Goal: Task Accomplishment & Management: Manage account settings

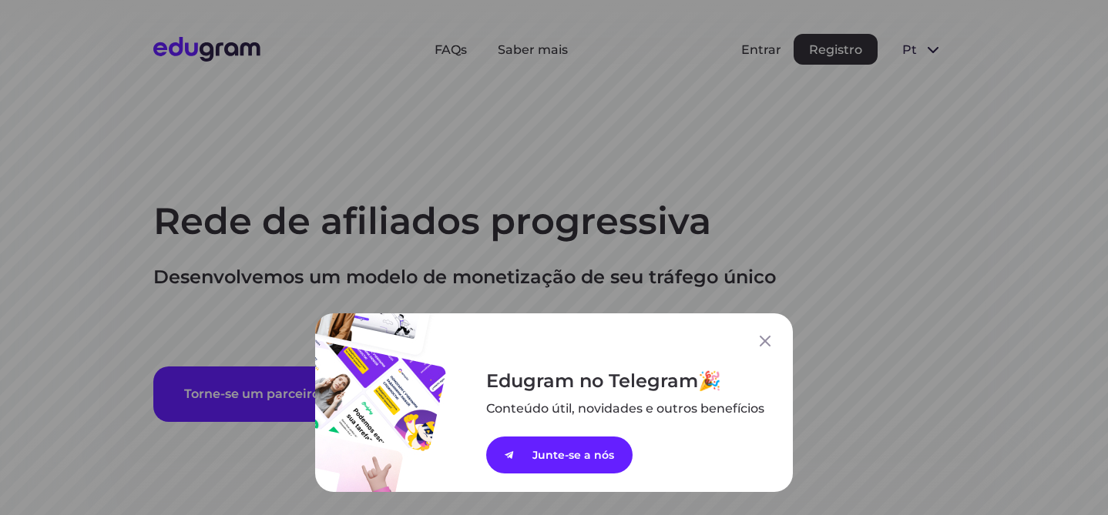
drag, startPoint x: 766, startPoint y: 344, endPoint x: 765, endPoint y: 332, distance: 12.3
click at [766, 344] on icon at bounding box center [765, 341] width 18 height 18
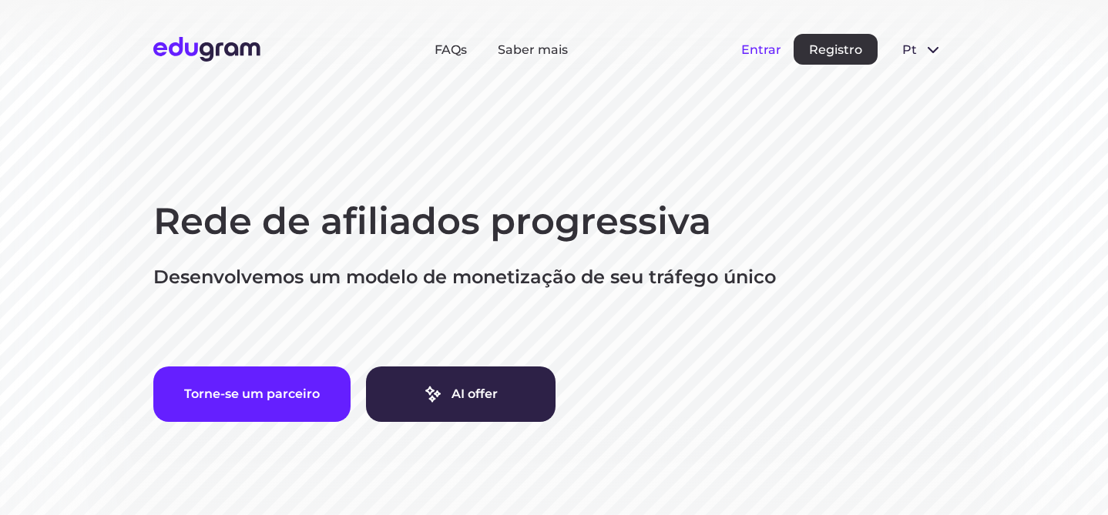
click at [766, 48] on button "Entrar" at bounding box center [761, 49] width 40 height 15
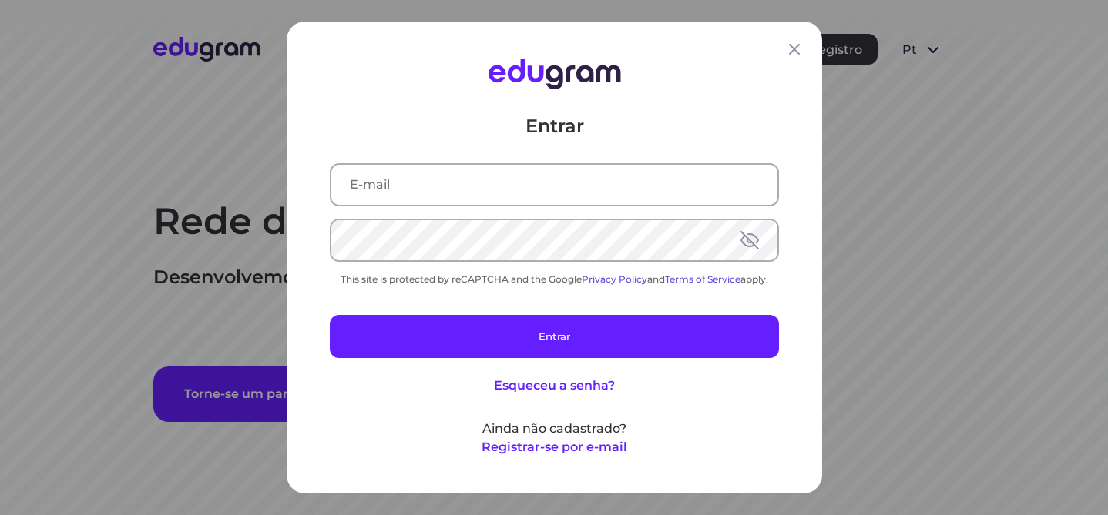
type input "isabella.moretti@outlook.com"
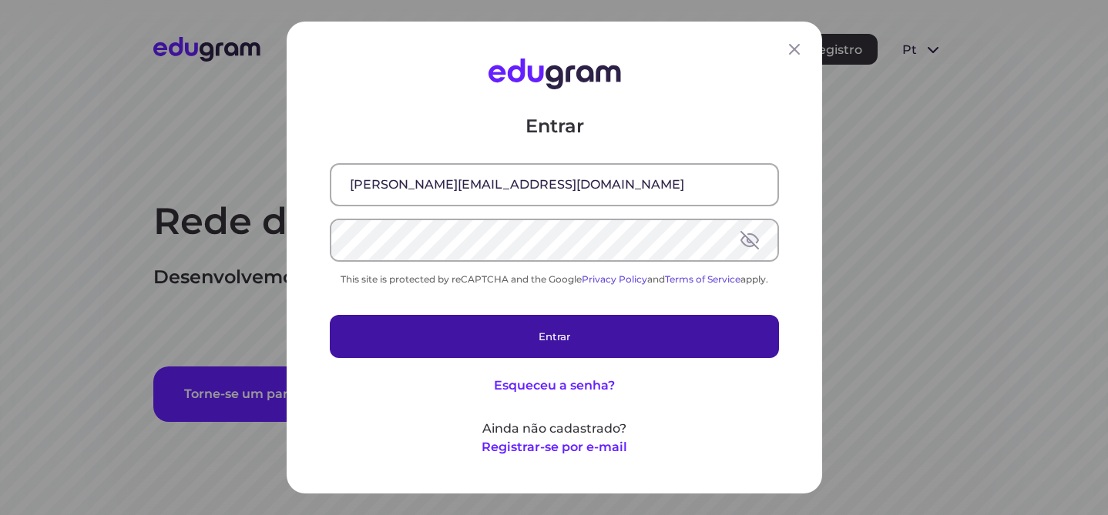
click at [562, 332] on button "Entrar" at bounding box center [554, 336] width 449 height 43
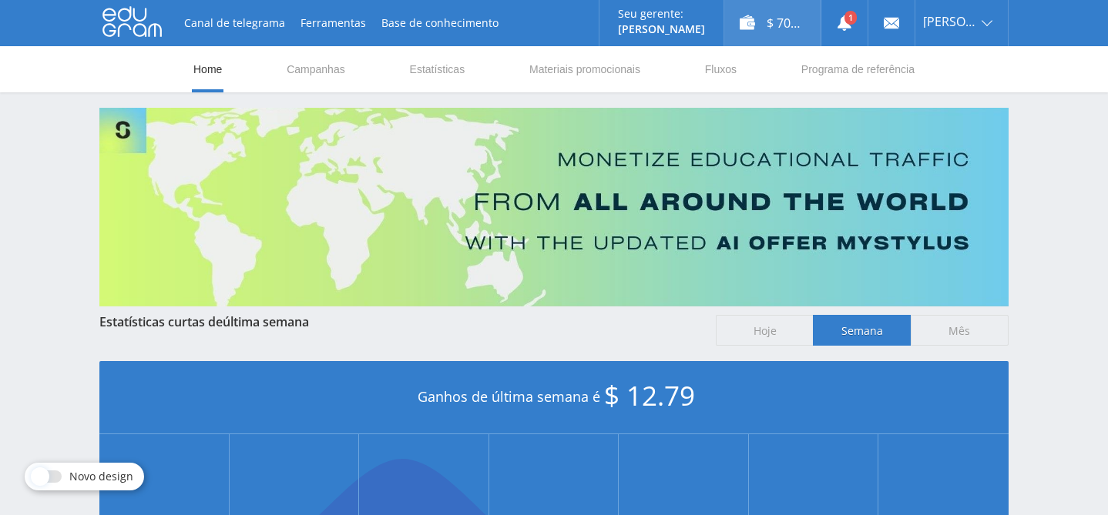
click at [776, 28] on div "$ 70.03" at bounding box center [772, 23] width 96 height 46
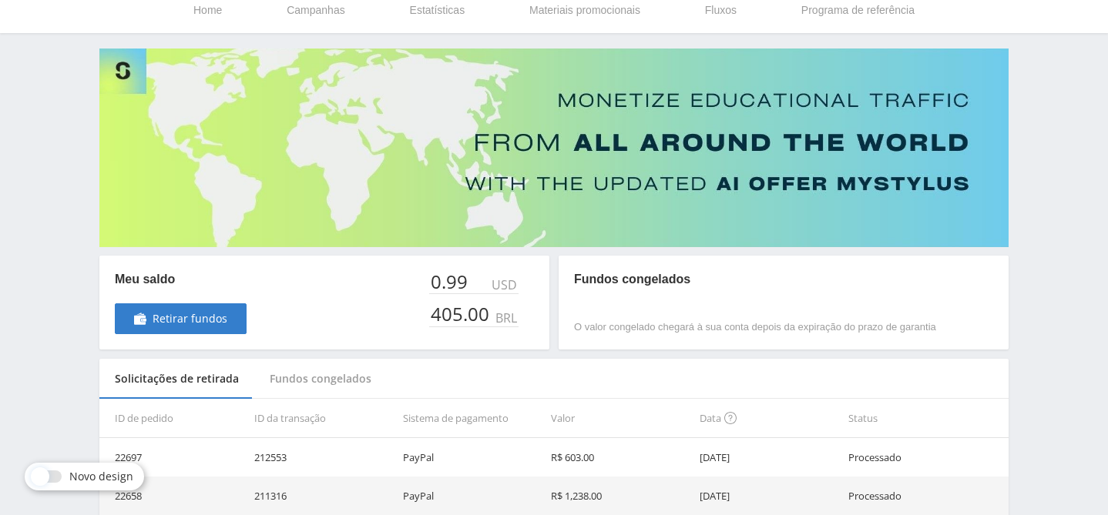
scroll to position [62, 0]
